Goal: Obtain resource: Download file/media

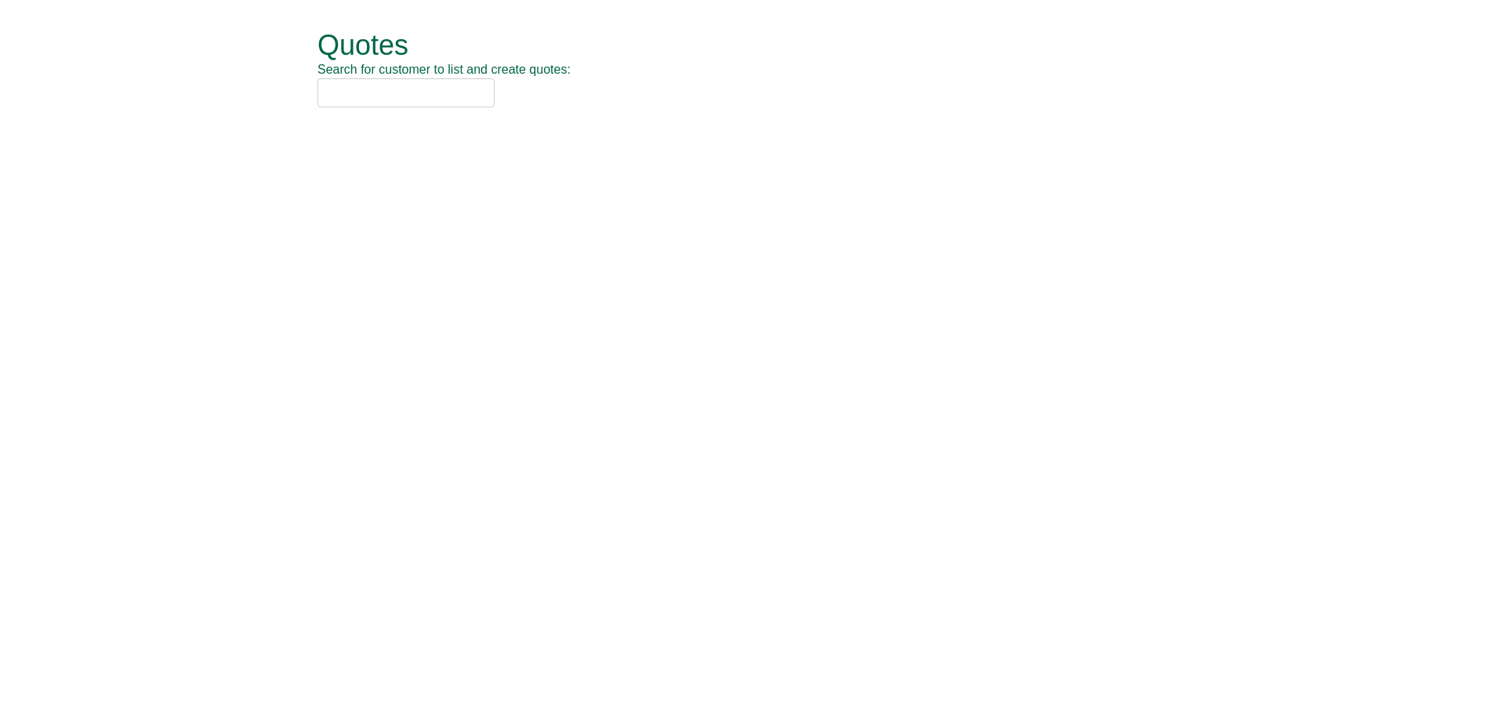
click at [357, 88] on input "text" at bounding box center [405, 92] width 177 height 29
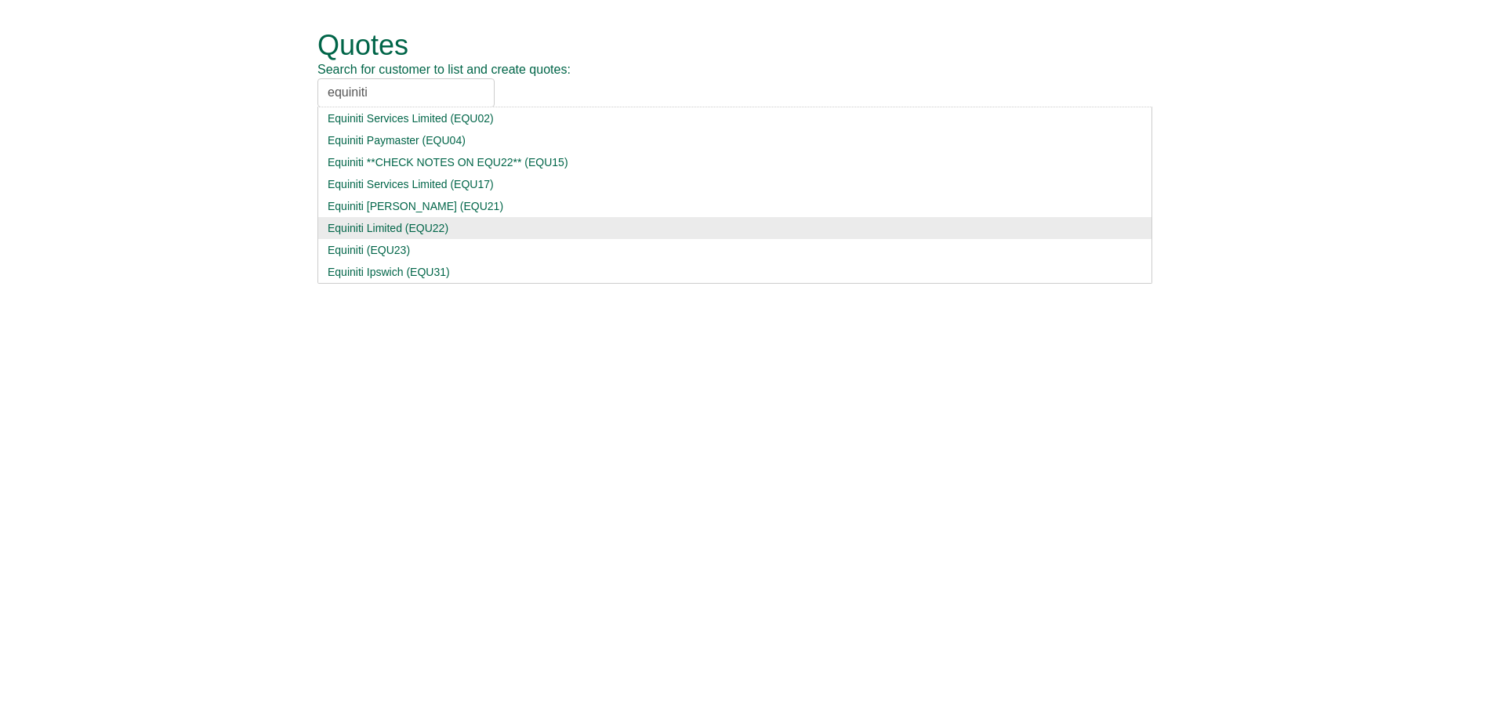
type input "equiniti"
click at [458, 232] on div "Equiniti Limited (EQU22)" at bounding box center [735, 228] width 814 height 16
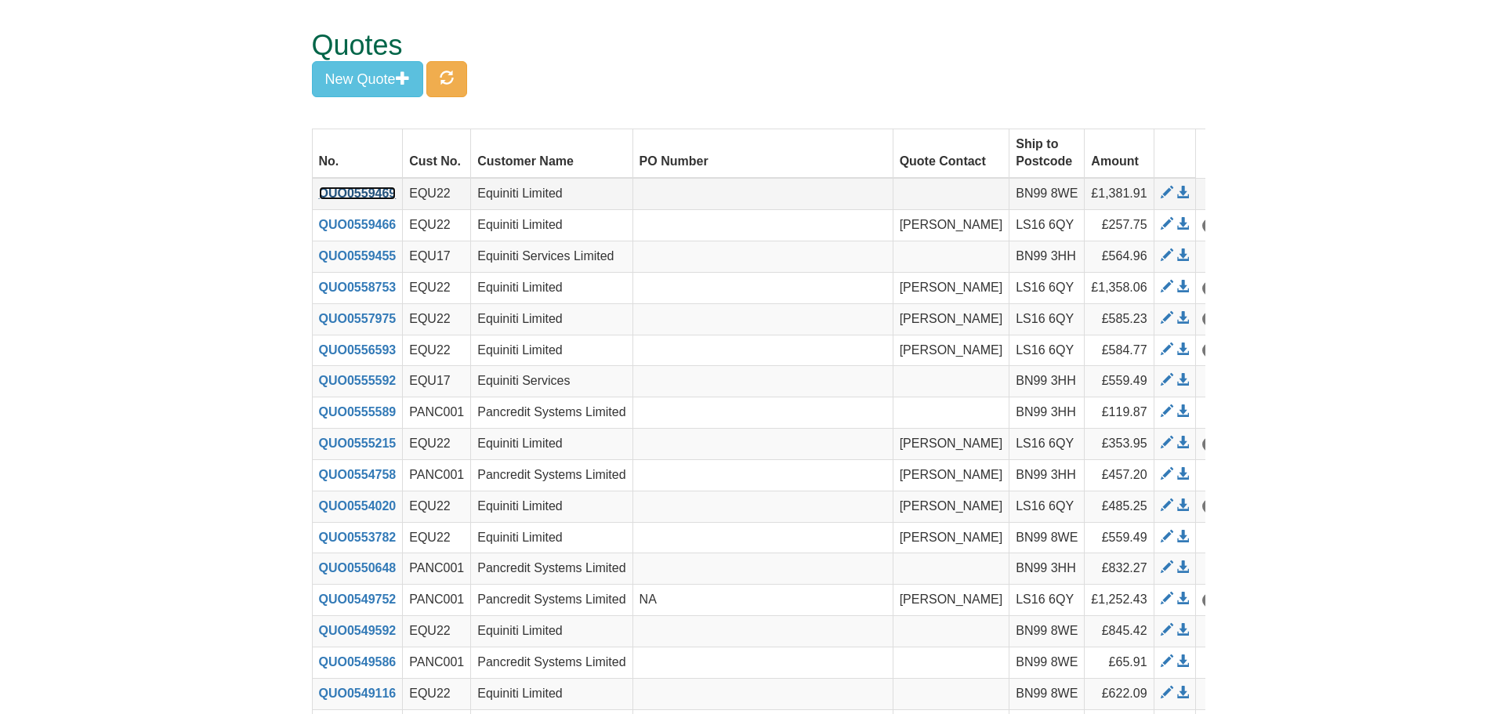
click at [364, 187] on link "QUO0559469" at bounding box center [358, 193] width 78 height 13
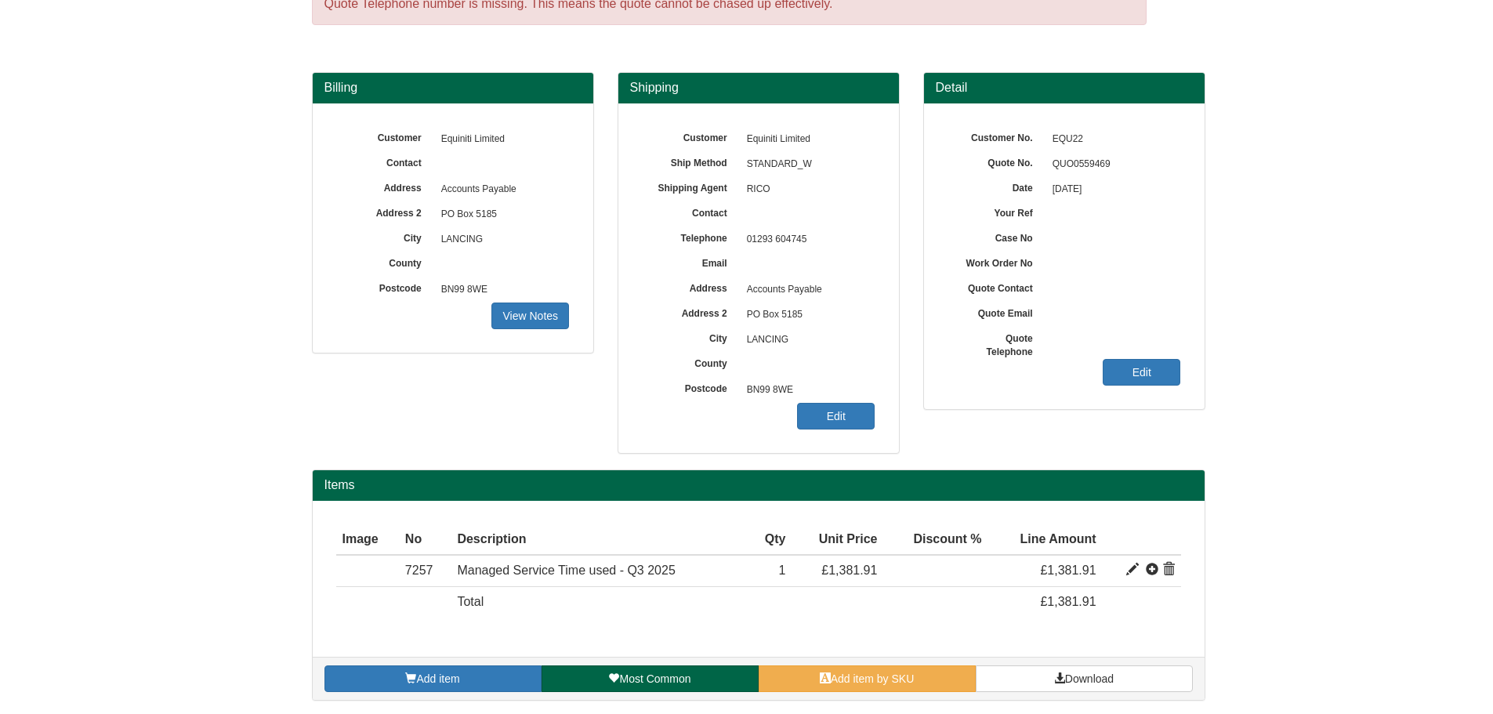
scroll to position [81, 0]
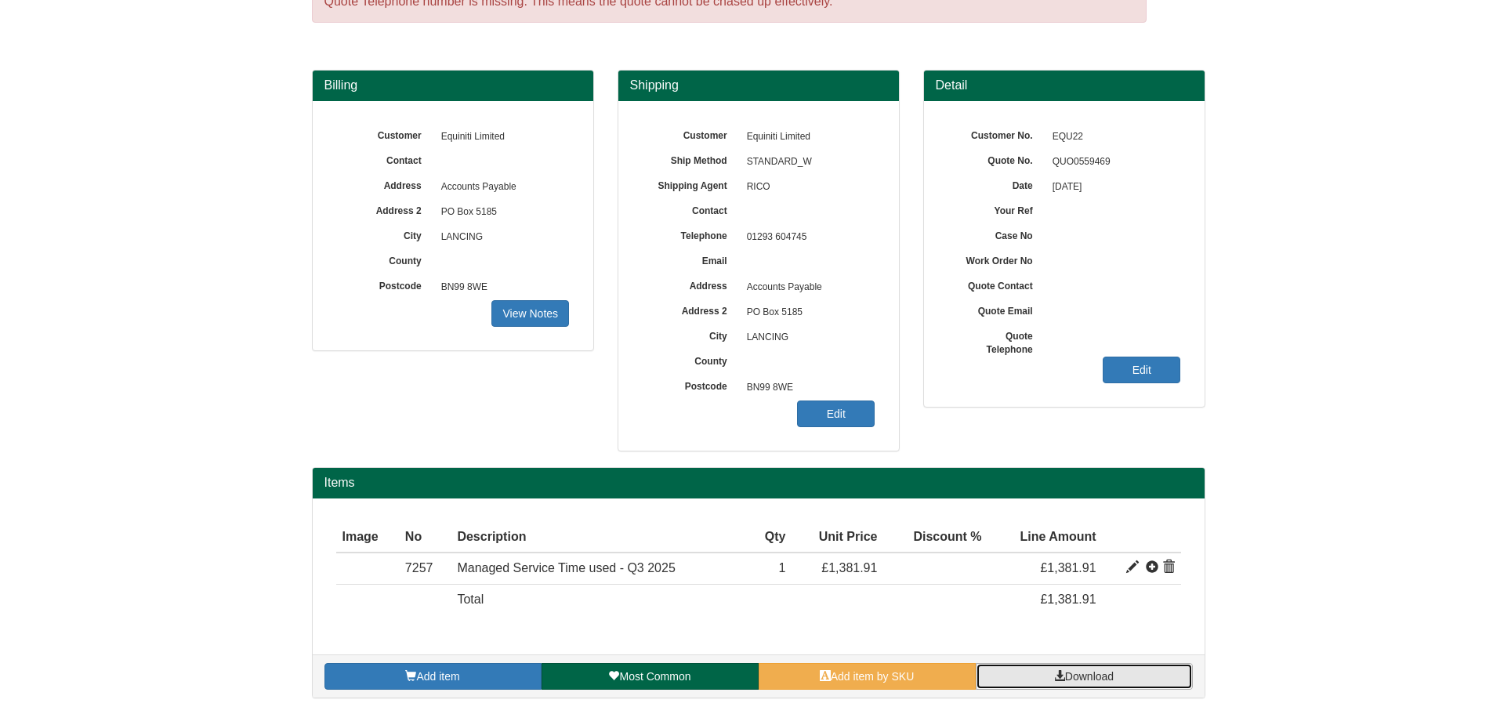
click at [1051, 681] on link "Download" at bounding box center [1084, 676] width 217 height 27
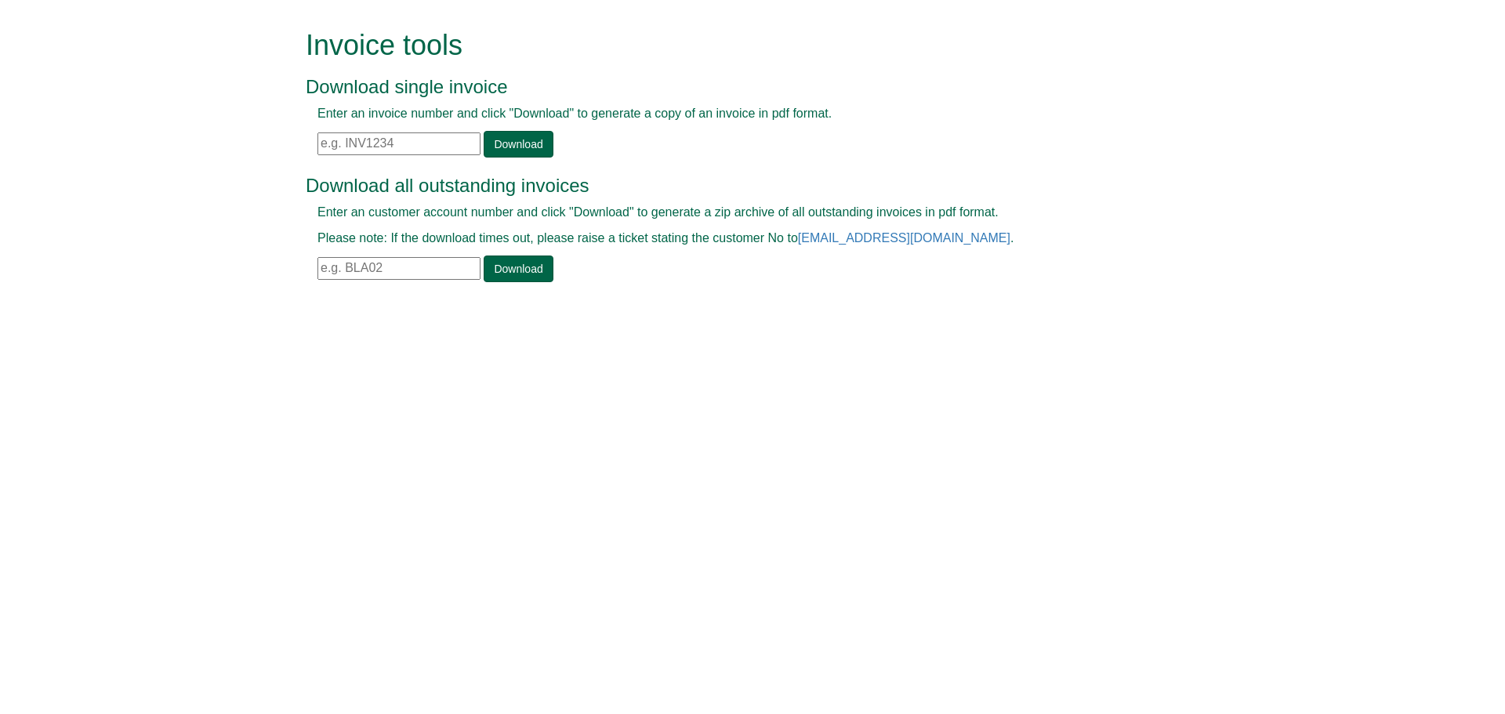
drag, startPoint x: 0, startPoint y: 0, endPoint x: 433, endPoint y: 136, distance: 453.6
click at [433, 132] on input "text" at bounding box center [398, 143] width 163 height 23
paste input "INV1409956"
type input "INV1409956"
click at [500, 147] on link "Download" at bounding box center [518, 144] width 69 height 27
